Goal: Transaction & Acquisition: Purchase product/service

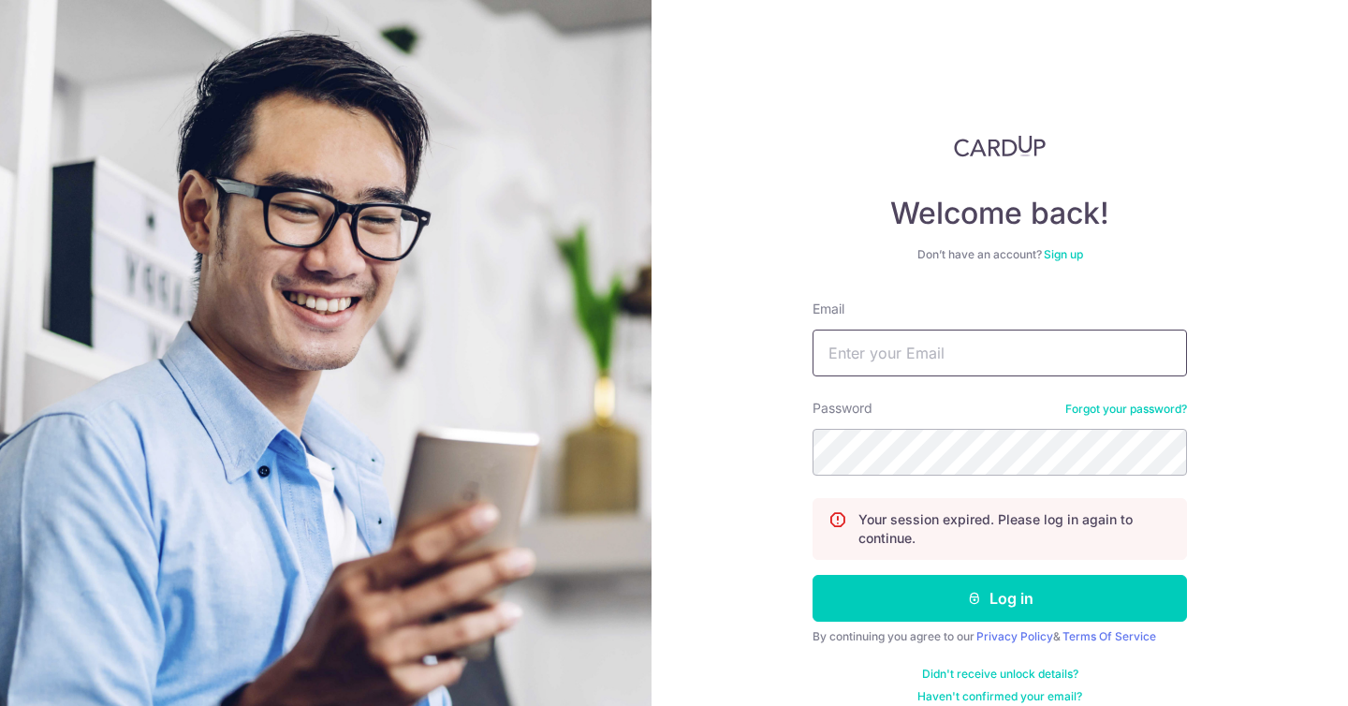
click at [933, 353] on input "Email" at bounding box center [1000, 353] width 375 height 47
type input "vlkh967@gmail.com"
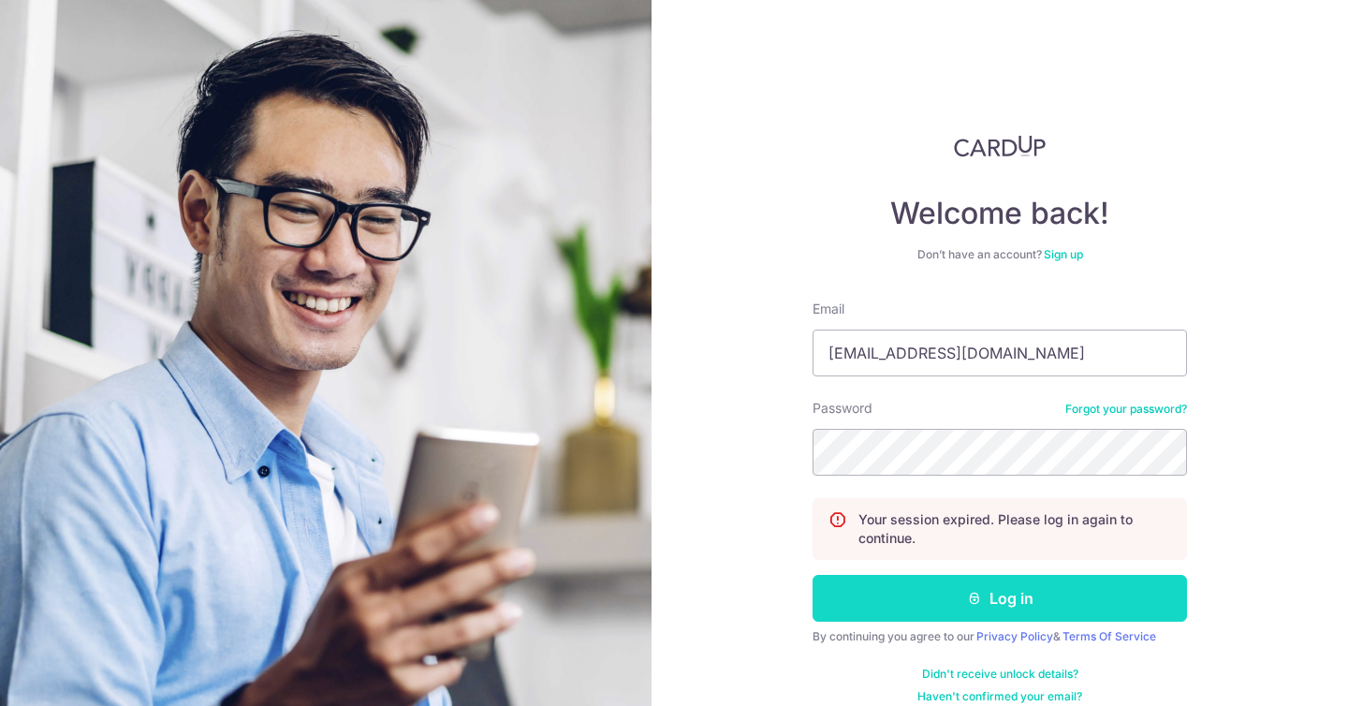
click at [924, 603] on button "Log in" at bounding box center [1000, 598] width 375 height 47
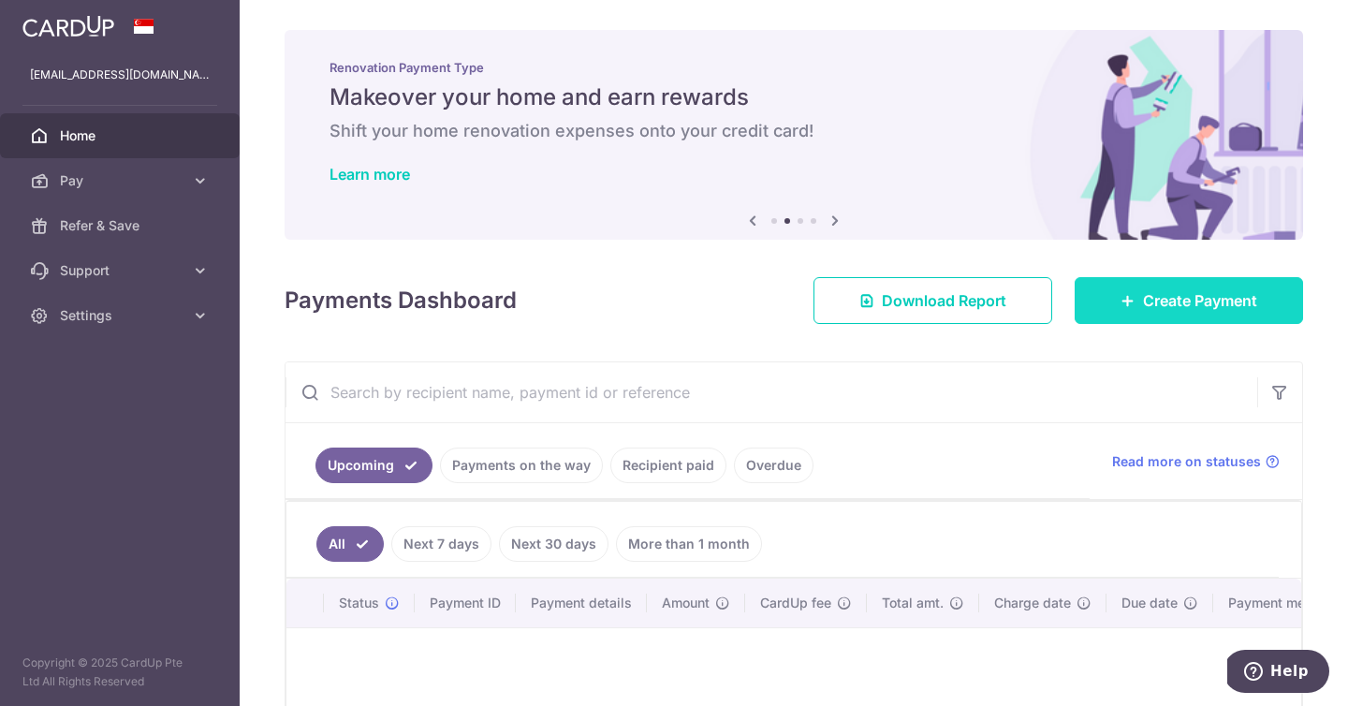
click at [1157, 316] on link "Create Payment" at bounding box center [1189, 300] width 228 height 47
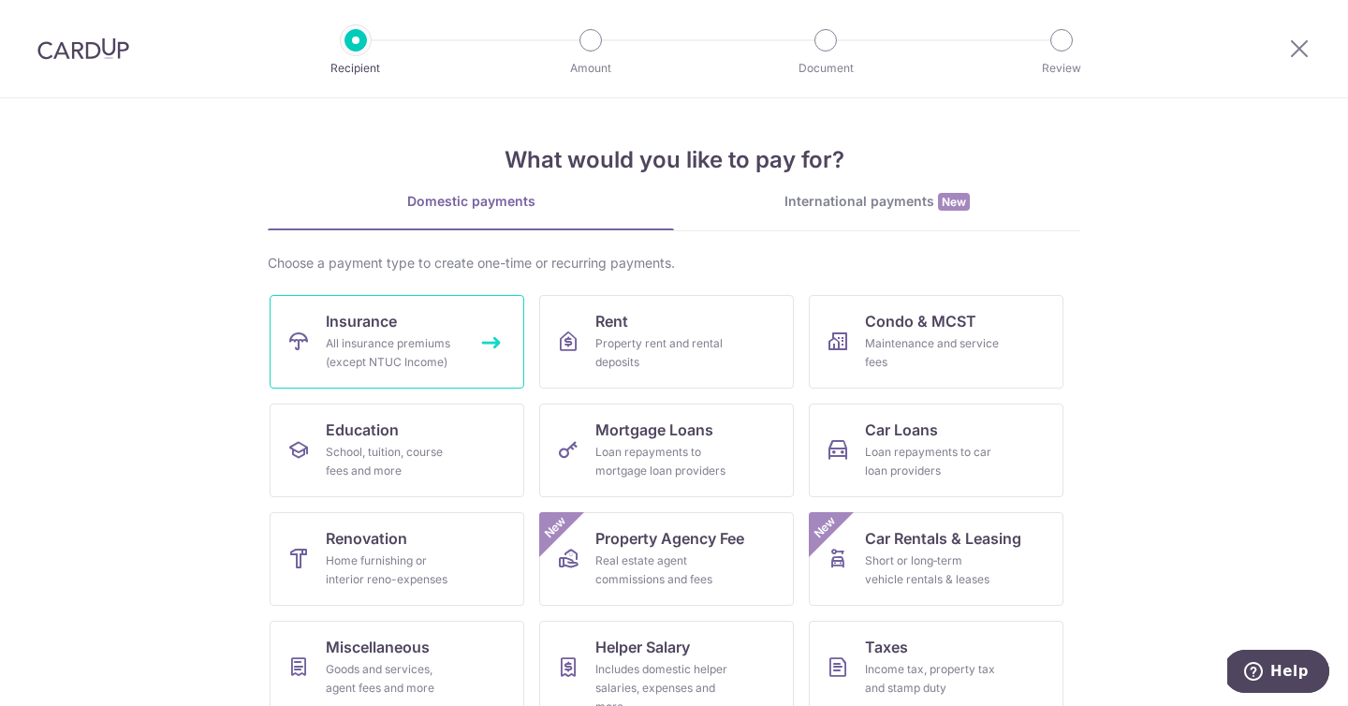
click at [420, 345] on div "All insurance premiums (except NTUC Income)" at bounding box center [393, 352] width 135 height 37
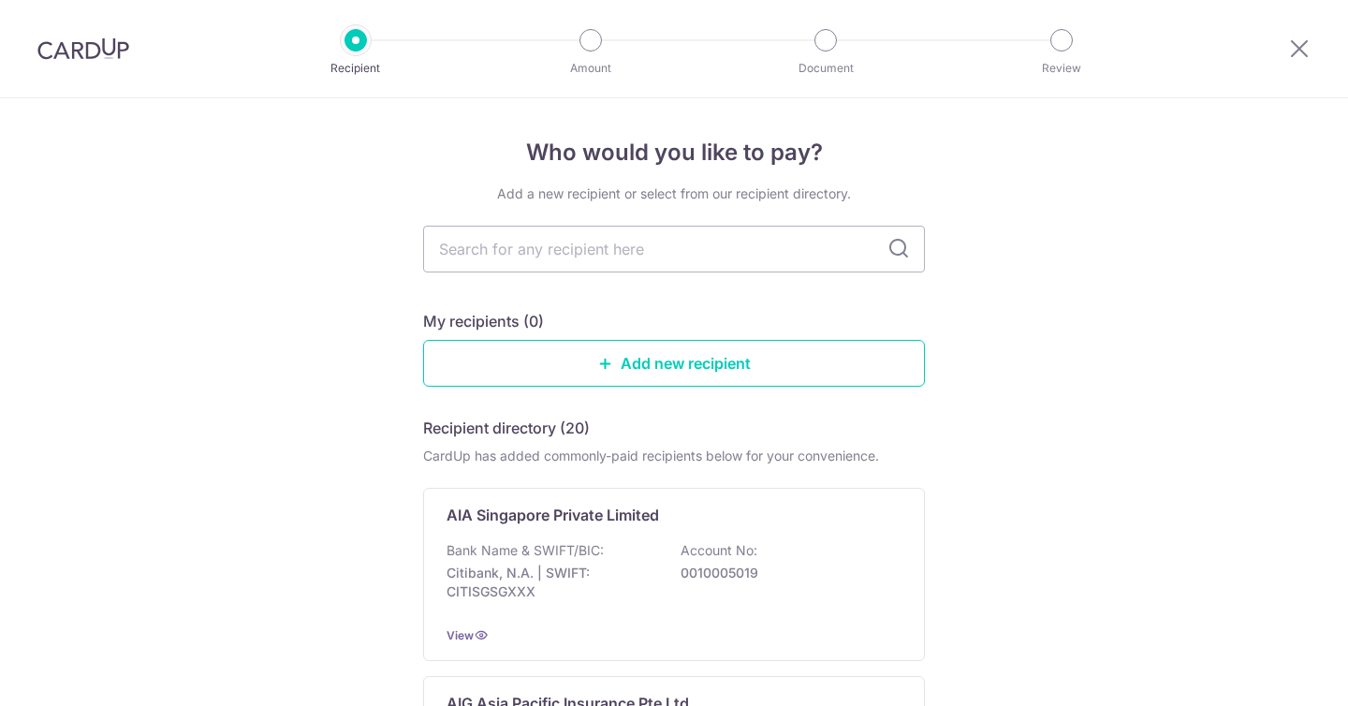
click at [492, 252] on input "text" at bounding box center [674, 249] width 502 height 47
type input "great eastern"
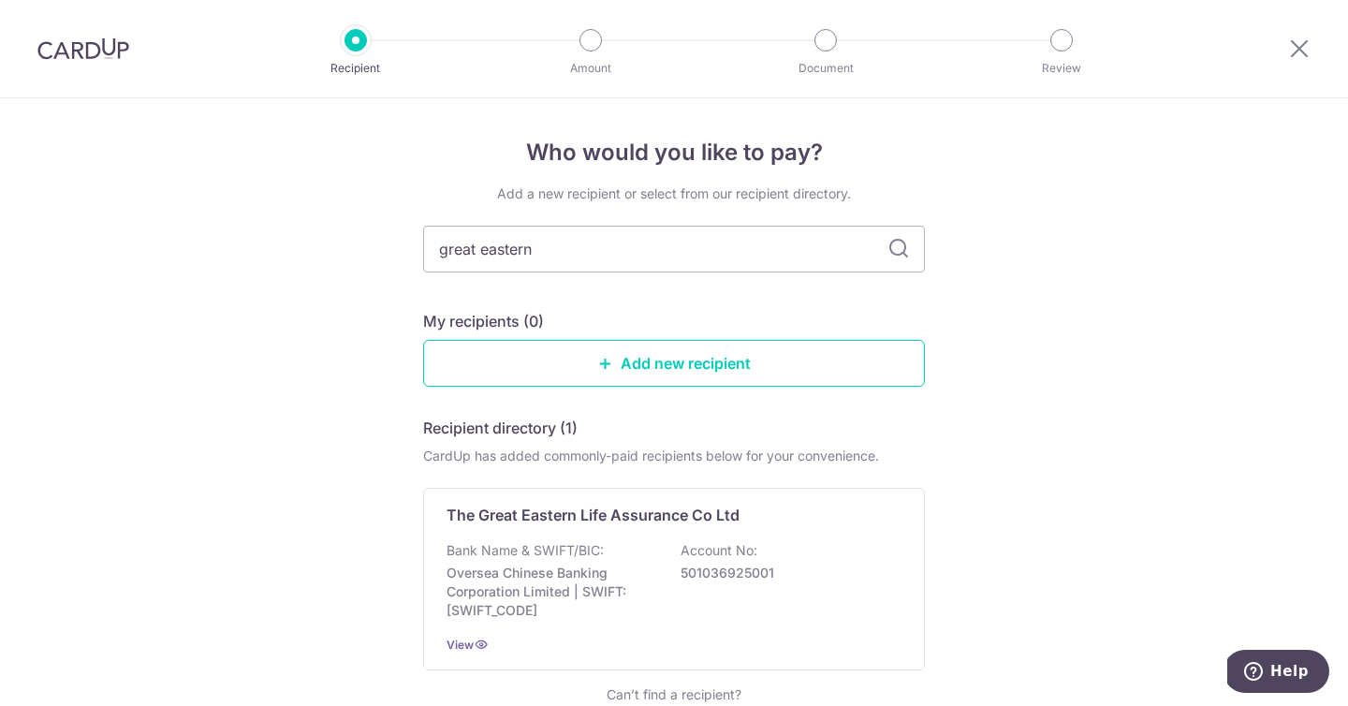
scroll to position [127, 0]
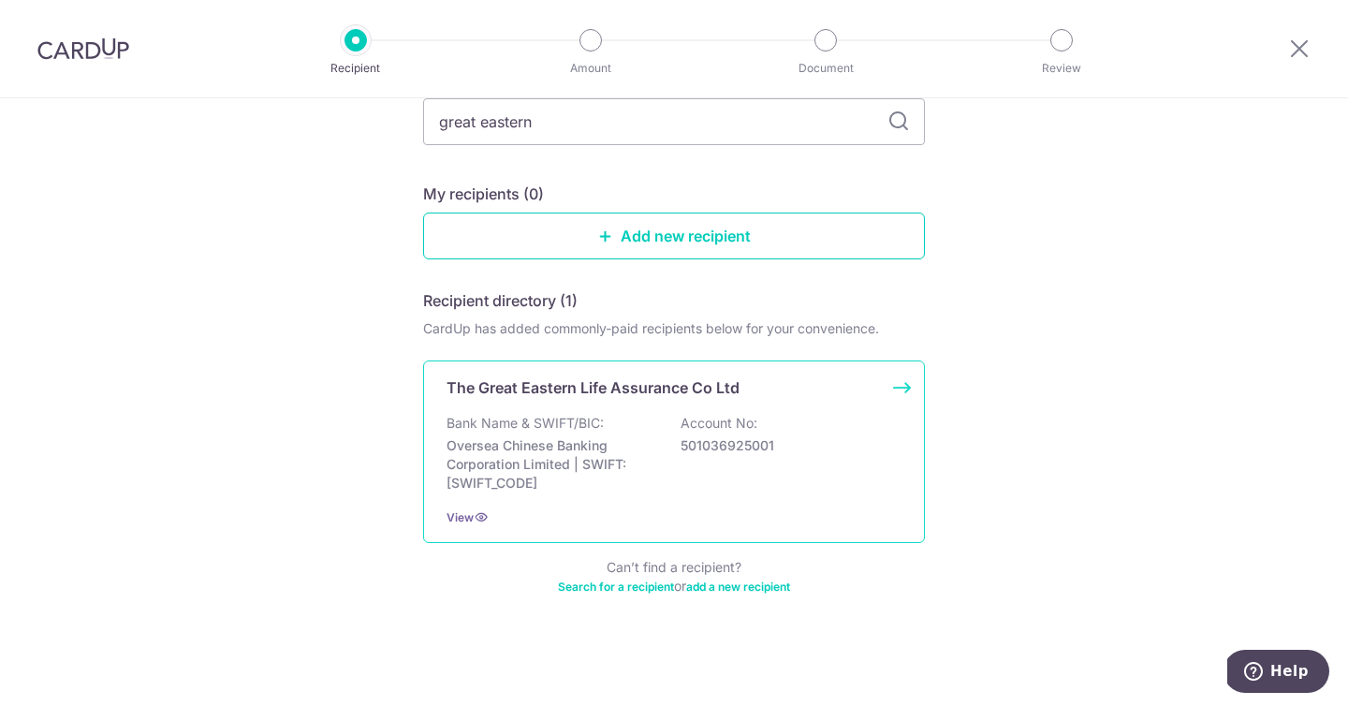
click at [566, 419] on p "Bank Name & SWIFT/BIC:" at bounding box center [525, 423] width 157 height 19
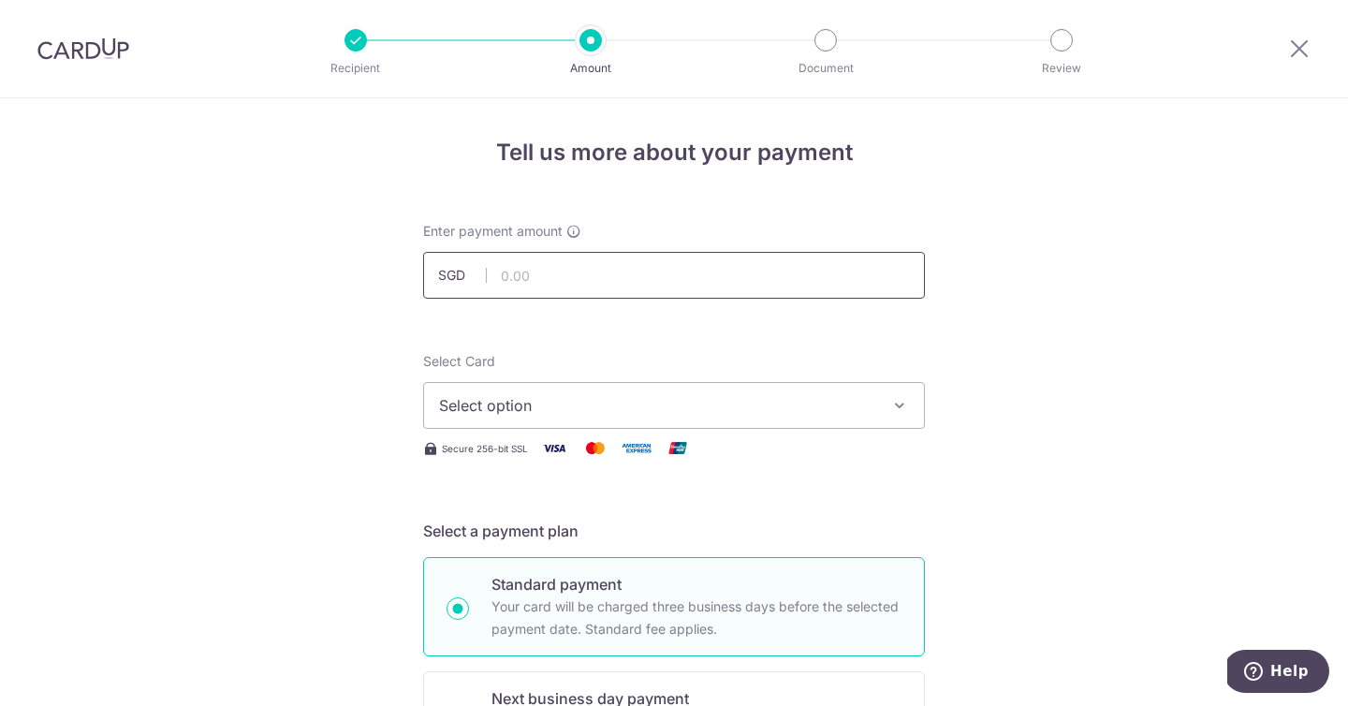
click at [559, 263] on input "text" at bounding box center [674, 275] width 502 height 47
type input "1,195.75"
click at [482, 406] on span "Select option" at bounding box center [657, 405] width 436 height 22
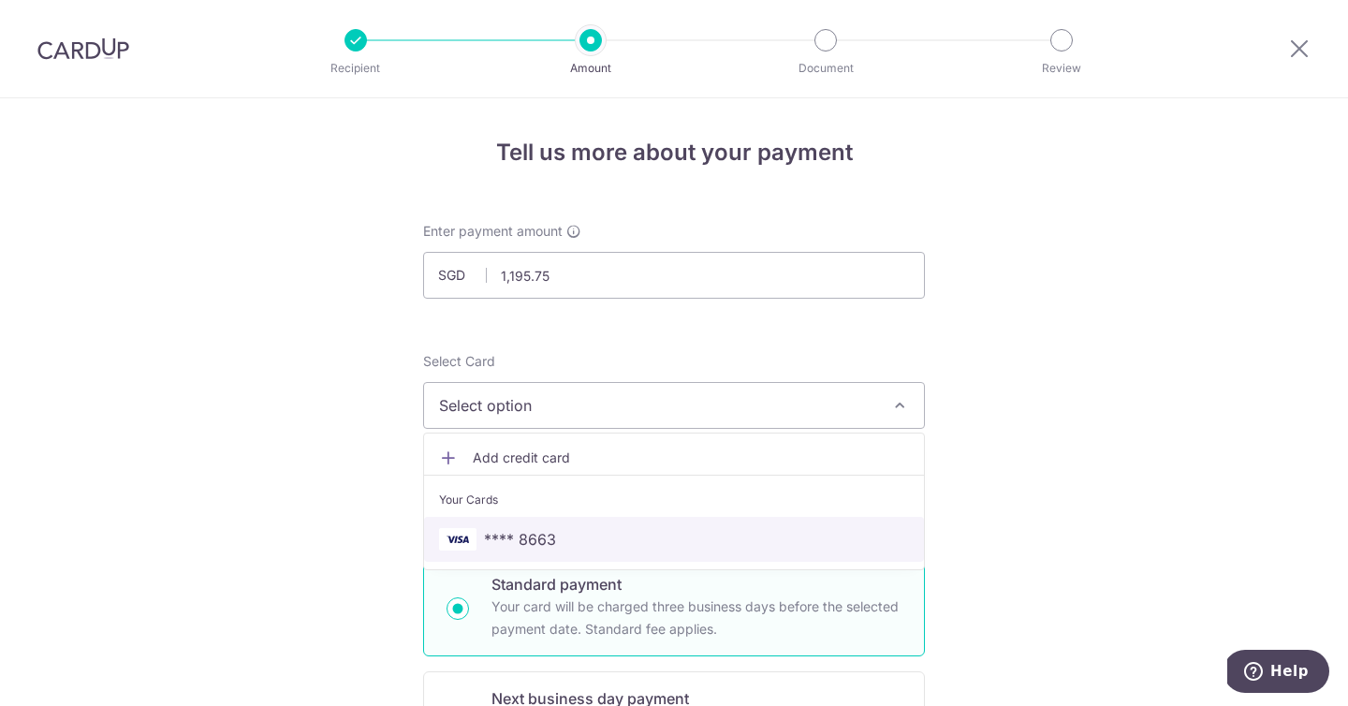
click at [502, 539] on span "**** 8663" at bounding box center [520, 539] width 72 height 22
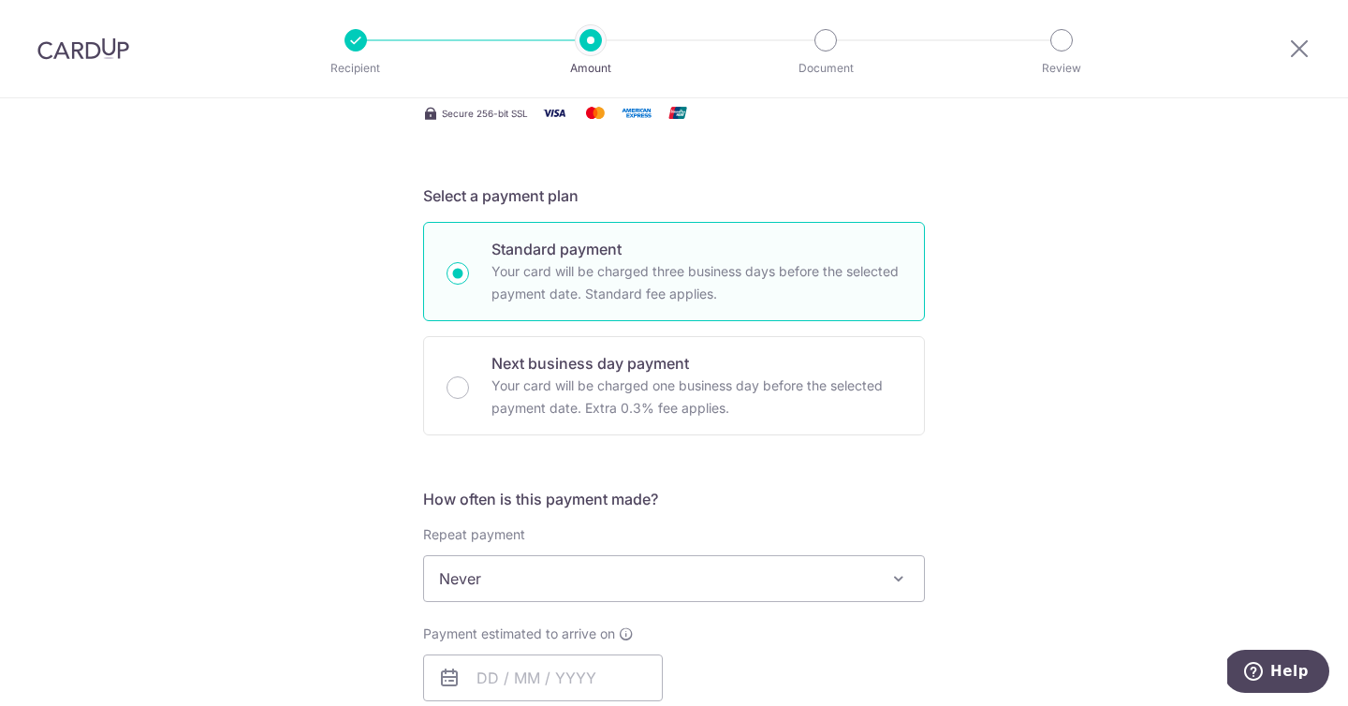
scroll to position [448, 0]
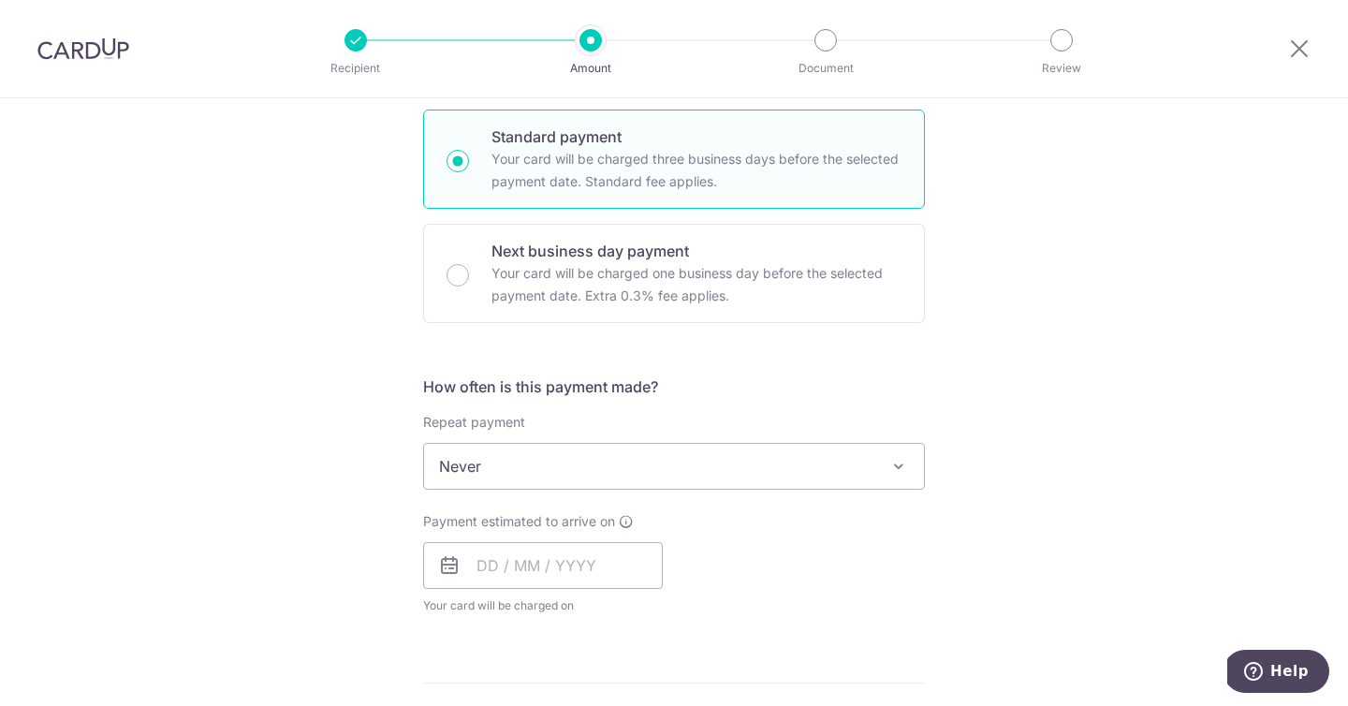
click at [487, 466] on span "Never" at bounding box center [674, 466] width 500 height 45
click at [369, 528] on div "Tell us more about your payment Enter payment amount SGD 1,195.75 1195.75 Selec…" at bounding box center [674, 498] width 1348 height 1694
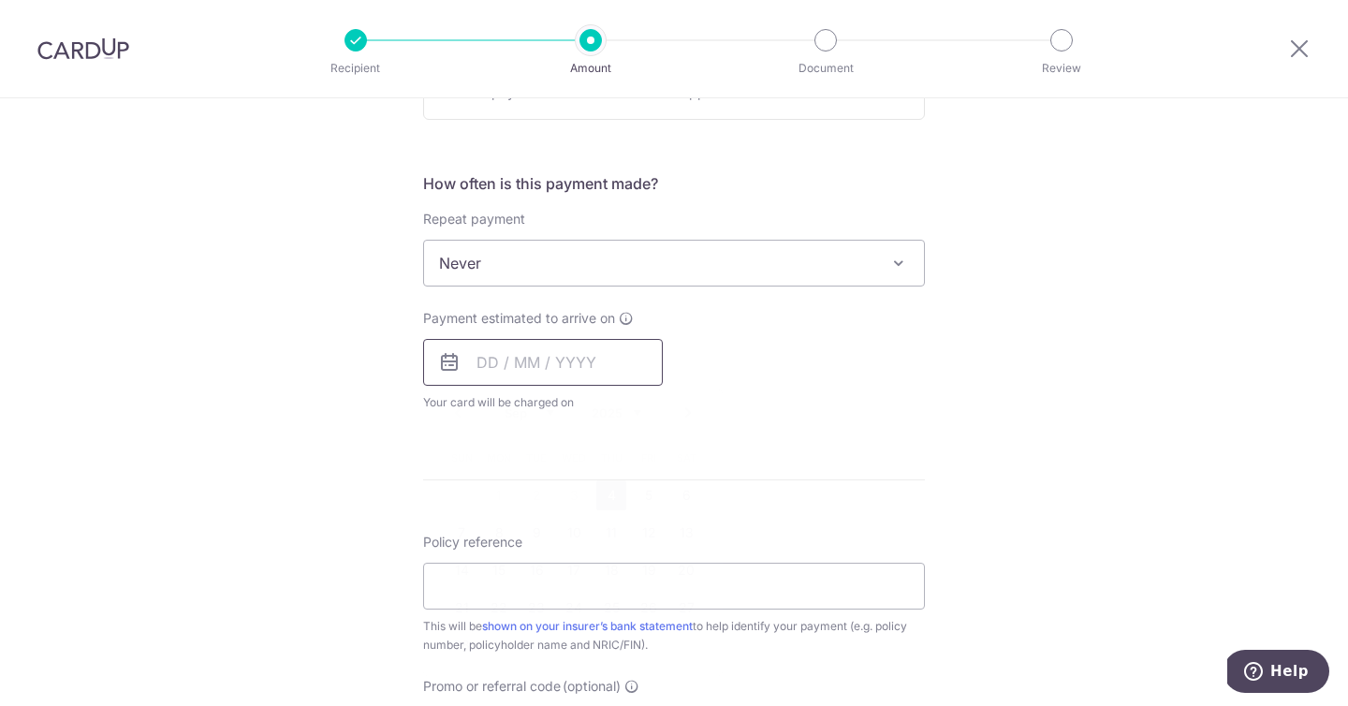
click at [479, 367] on input "text" at bounding box center [543, 362] width 240 height 47
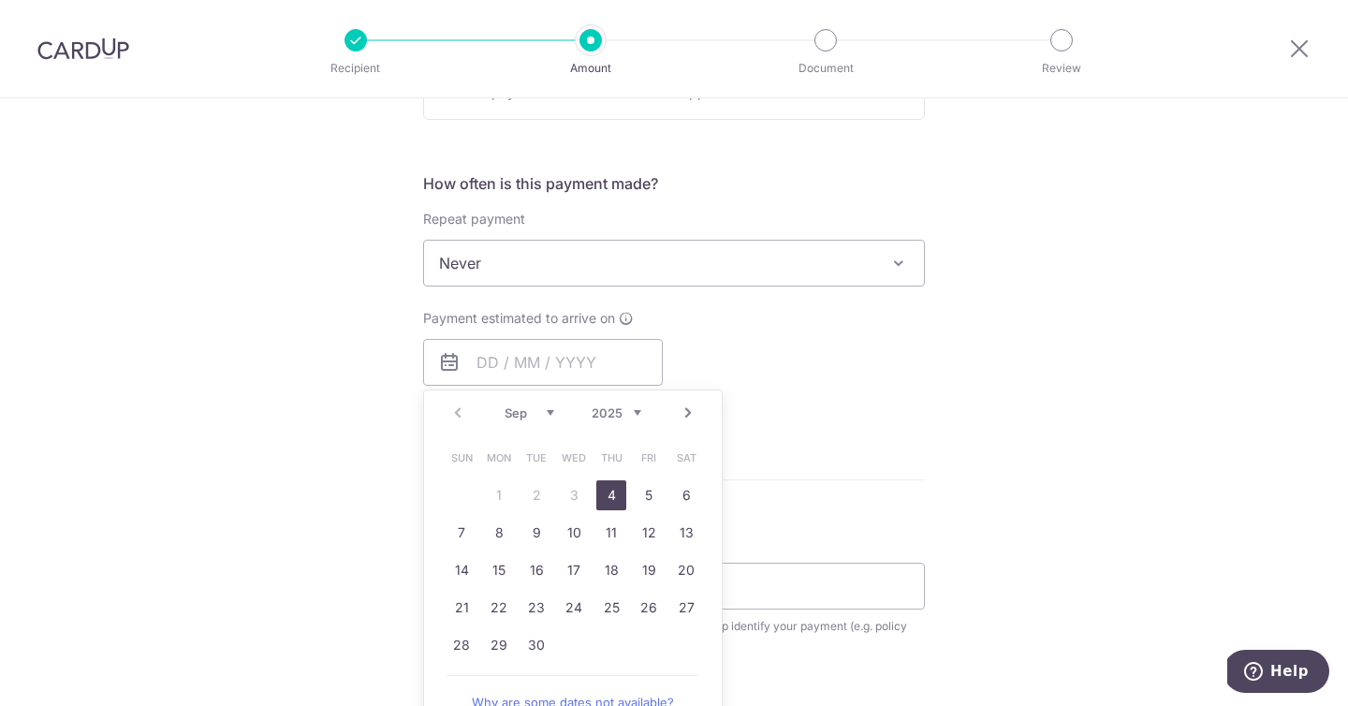
drag, startPoint x: 615, startPoint y: 494, endPoint x: 713, endPoint y: 383, distance: 148.6
click at [615, 494] on link "4" at bounding box center [611, 495] width 30 height 30
type input "[DATE]"
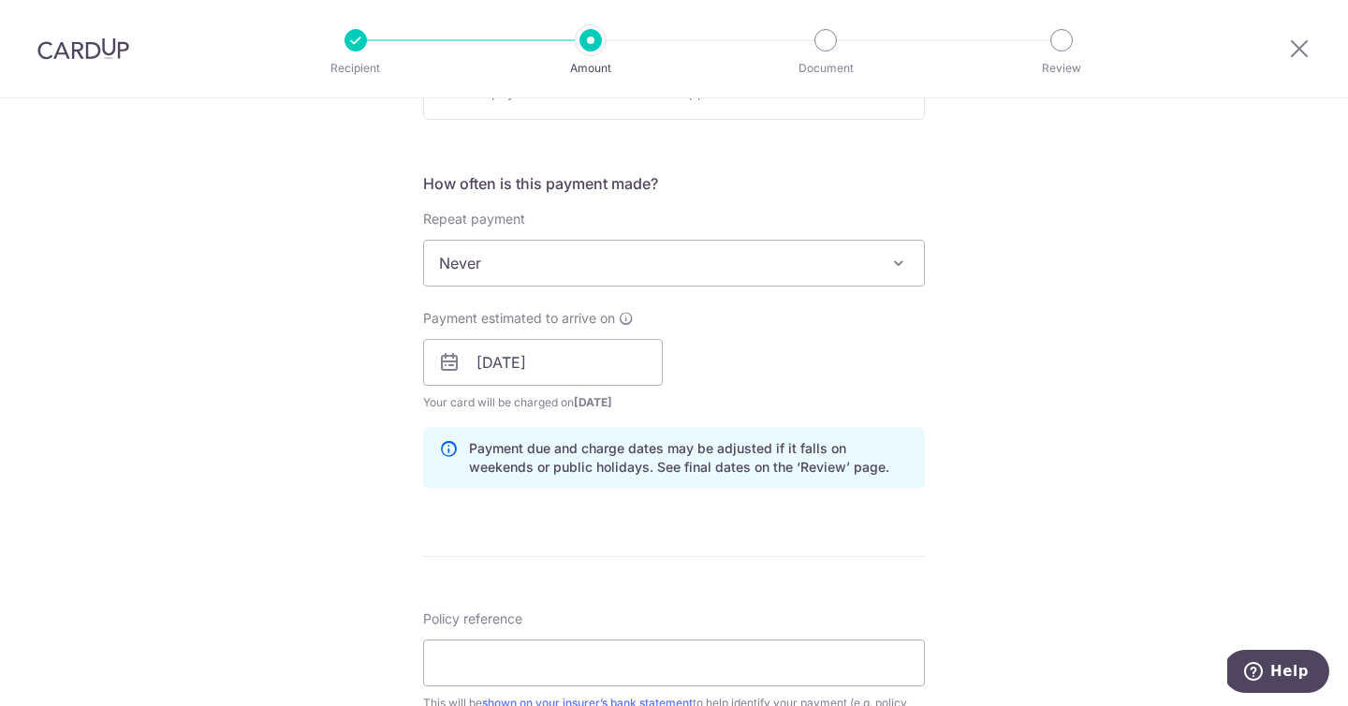
click at [783, 363] on div "Payment estimated to arrive on 04/09/2025 Prev Next Sep Oct Nov Dec 2025 2026 2…" at bounding box center [674, 360] width 524 height 103
click at [763, 355] on div "Payment estimated to arrive on 04/09/2025 Prev Next Sep Oct Nov Dec 2025 2026 2…" at bounding box center [674, 360] width 524 height 103
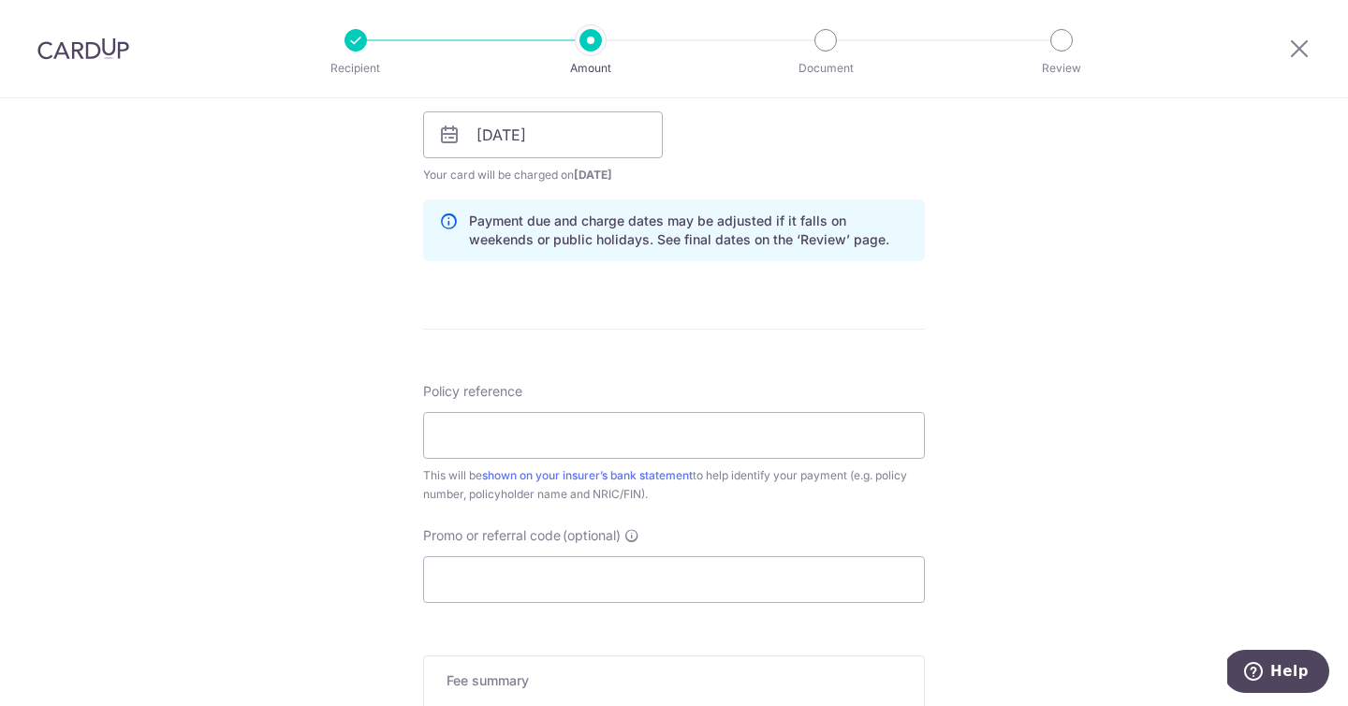
scroll to position [954, 0]
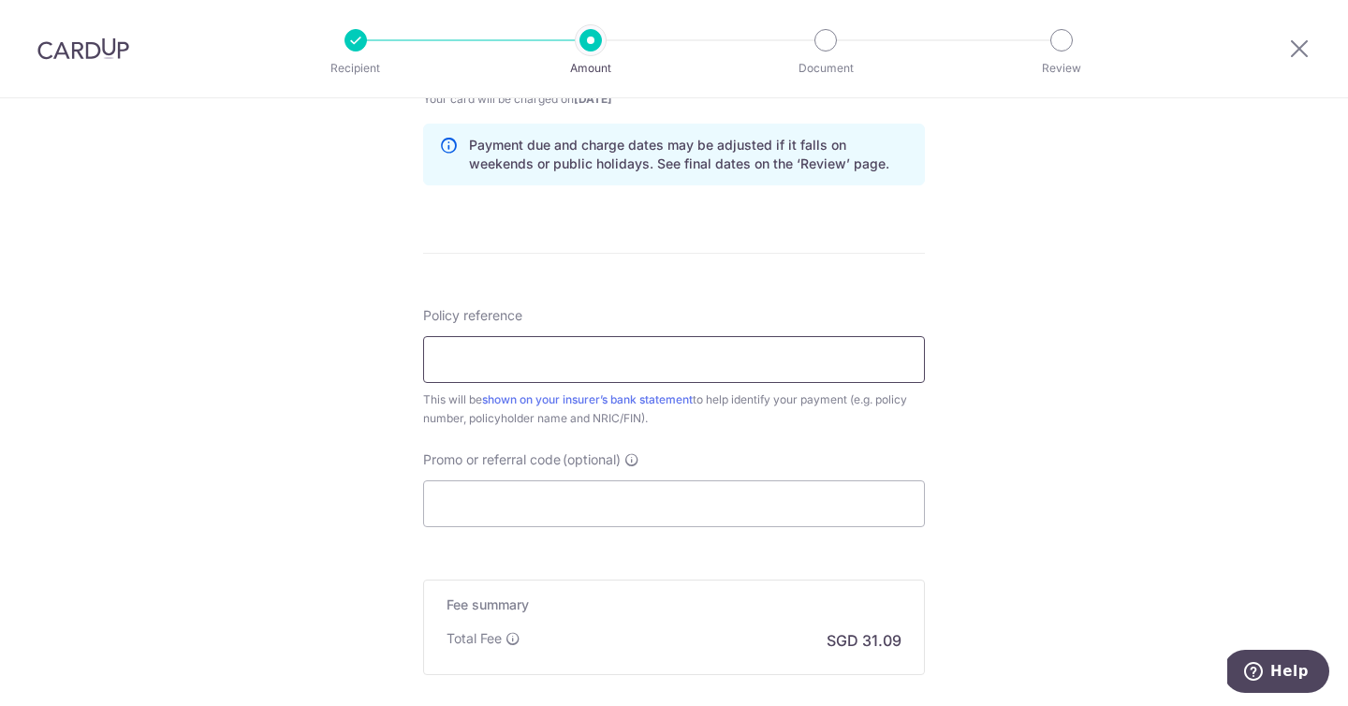
click at [653, 375] on input "Policy reference" at bounding box center [674, 359] width 502 height 47
click at [307, 460] on div "Tell us more about your payment Enter payment amount SGD 1,195.75 1195.75 Selec…" at bounding box center [674, 29] width 1348 height 1771
click at [486, 363] on input "Policy reference" at bounding box center [674, 359] width 502 height 47
paste input "0237688065"
type input "0237688065"
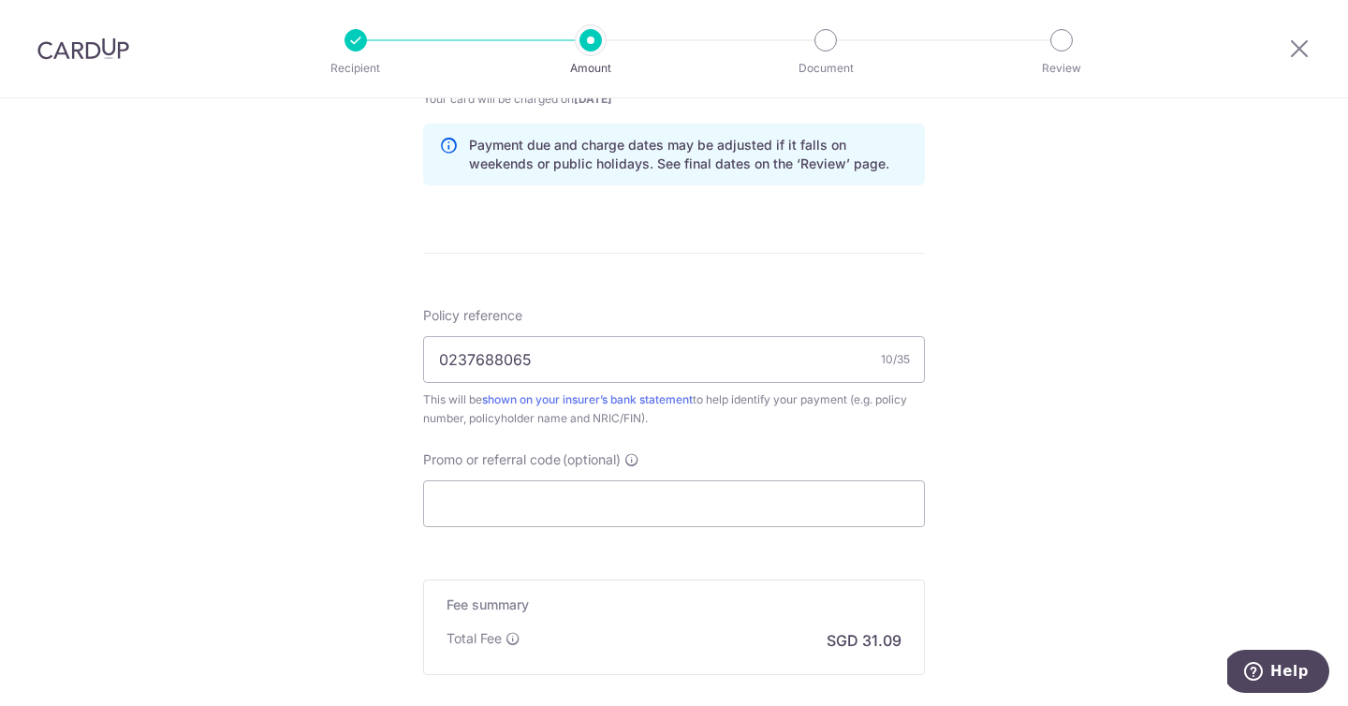
click at [286, 438] on div "Tell us more about your payment Enter payment amount SGD 1,195.75 1195.75 Selec…" at bounding box center [674, 29] width 1348 height 1771
click at [314, 412] on div "Tell us more about your payment Enter payment amount SGD 1,195.75 1195.75 Selec…" at bounding box center [674, 29] width 1348 height 1771
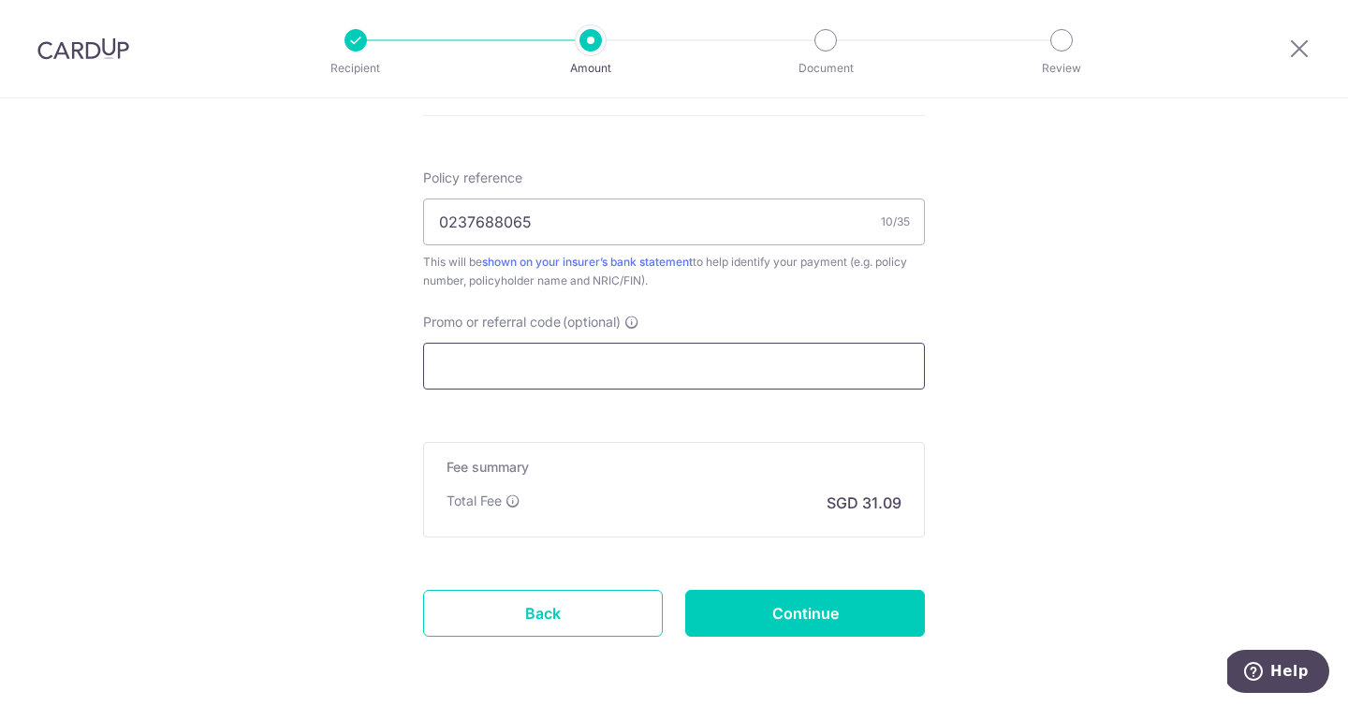
click at [469, 346] on input "Promo or referral code (optional)" at bounding box center [674, 366] width 502 height 47
paste input "OFF225"
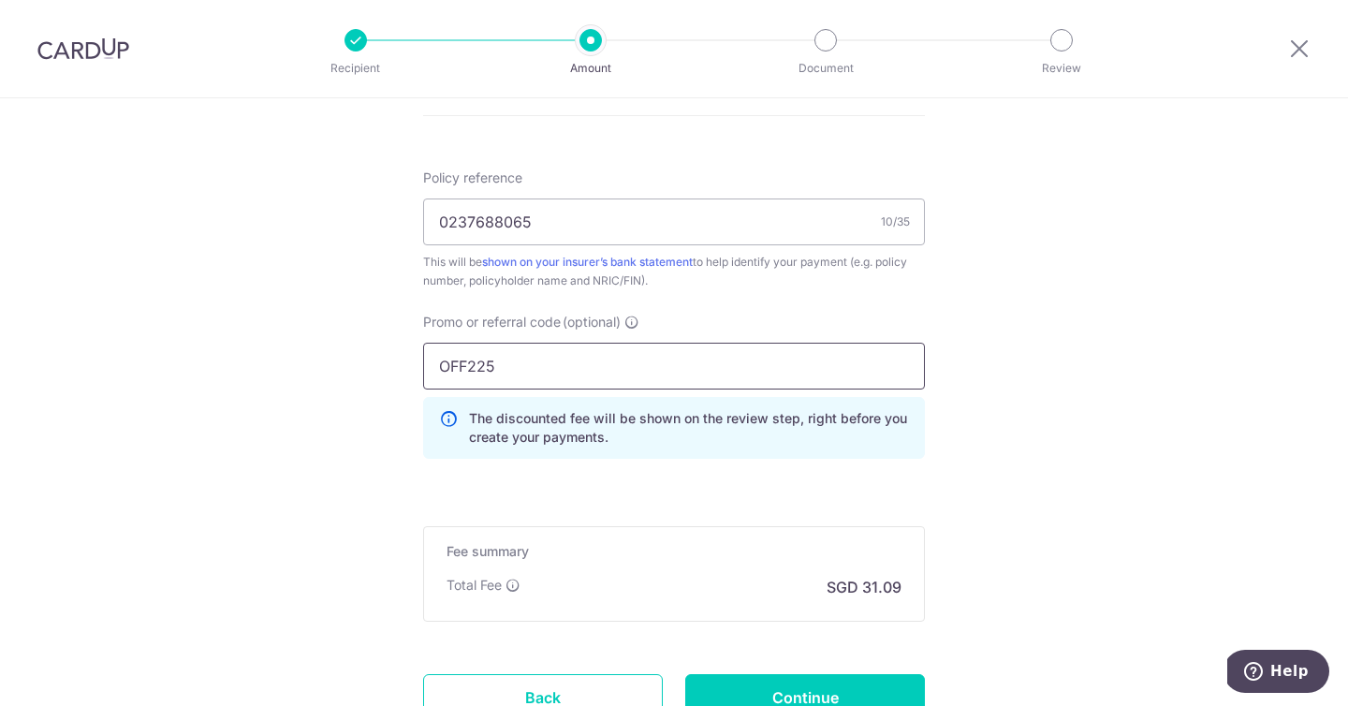
type input "OFF225"
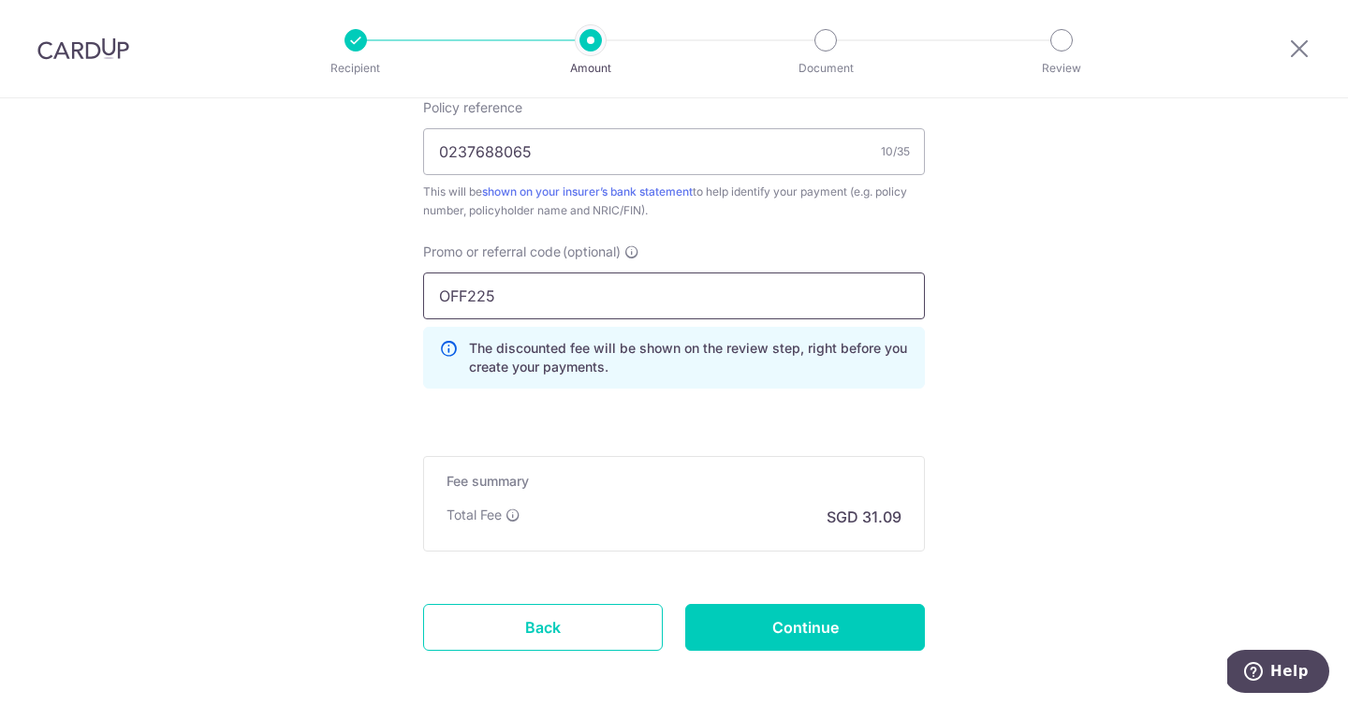
click at [467, 300] on input "OFF225" at bounding box center [674, 295] width 502 height 47
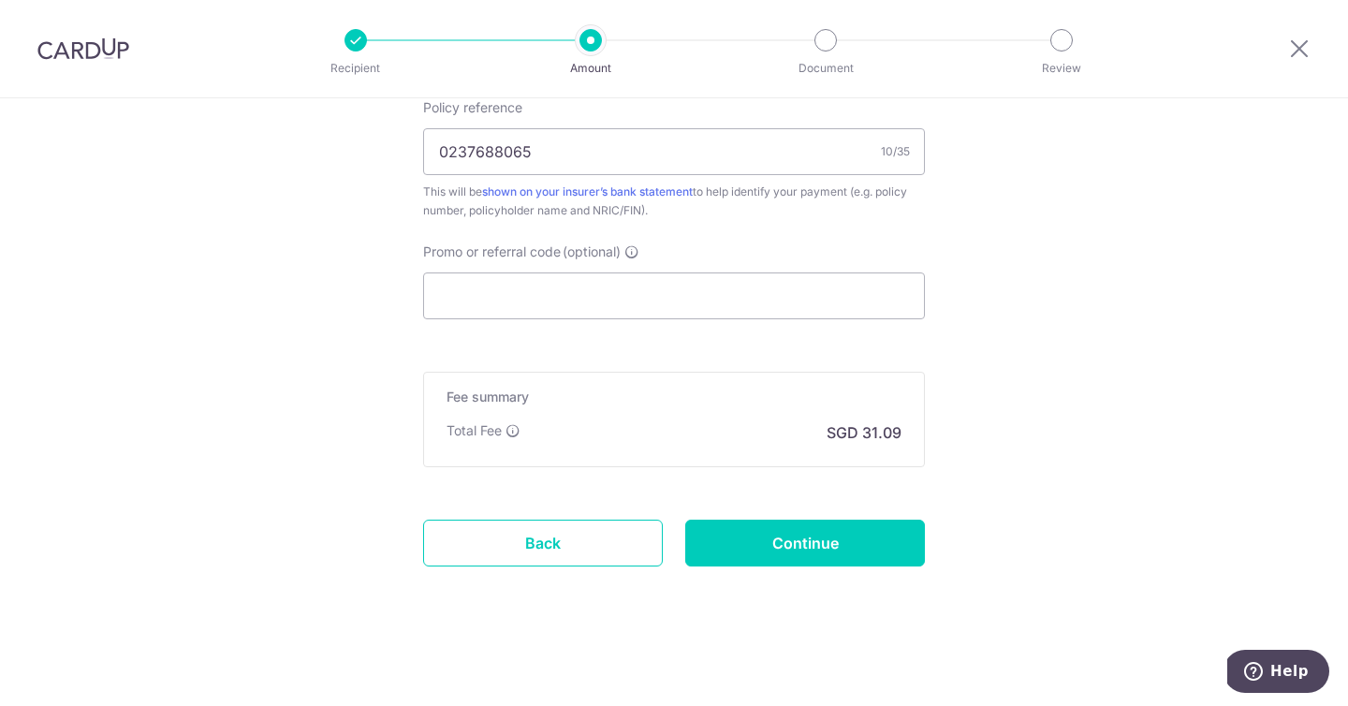
click at [480, 304] on input "Promo or referral code (optional)" at bounding box center [674, 295] width 502 height 47
paste input "OFF225"
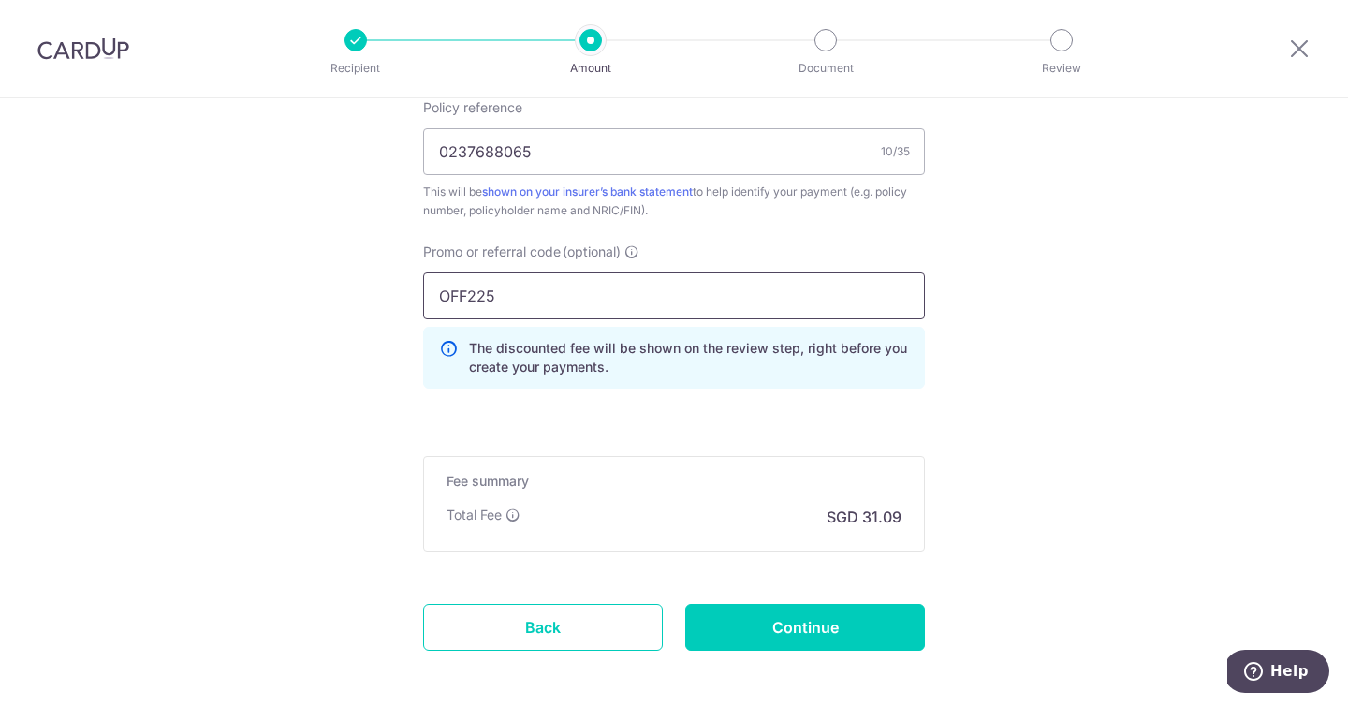
click at [538, 304] on input "OFF225" at bounding box center [674, 295] width 502 height 47
type input "OFF225"
click at [808, 618] on input "Continue" at bounding box center [805, 627] width 240 height 47
type input "Create Schedule"
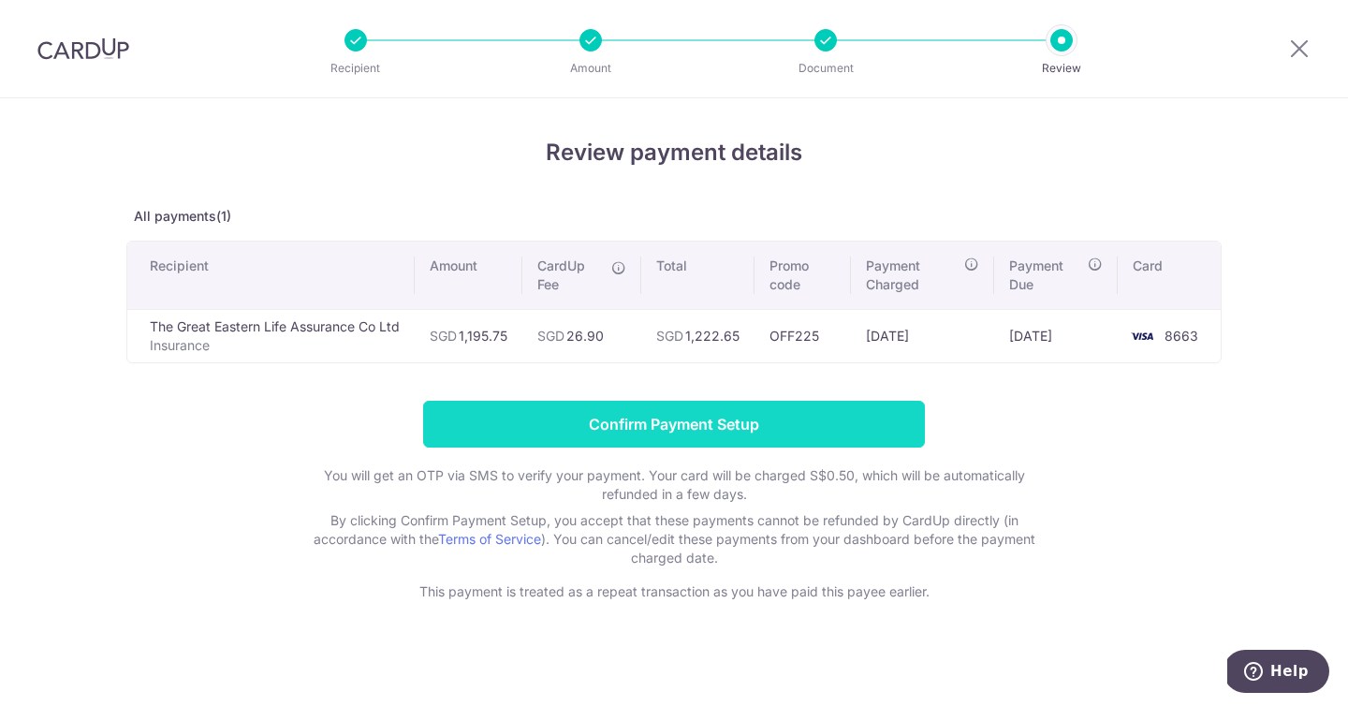
click at [590, 436] on input "Confirm Payment Setup" at bounding box center [674, 424] width 502 height 47
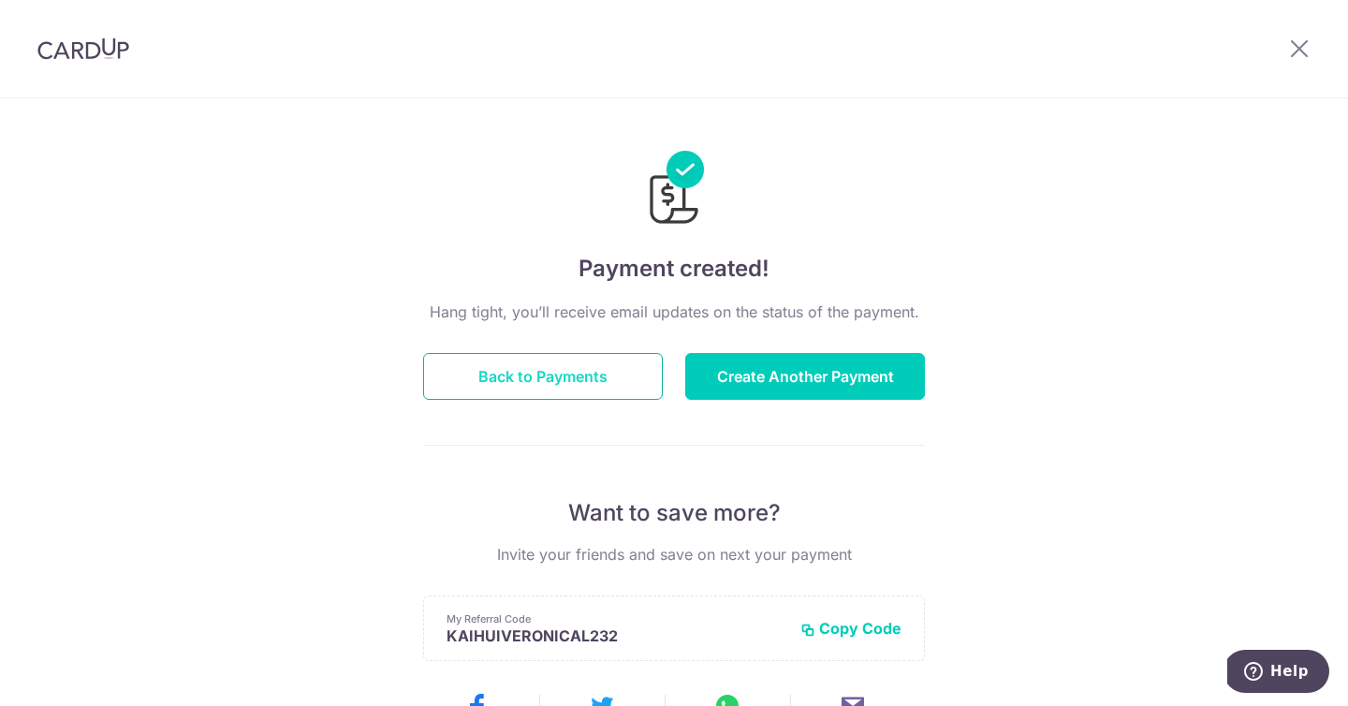
click at [527, 397] on button "Back to Payments" at bounding box center [543, 376] width 240 height 47
